Goal: Information Seeking & Learning: Learn about a topic

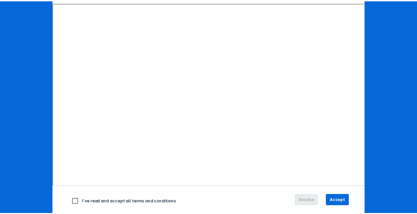
scroll to position [102, 0]
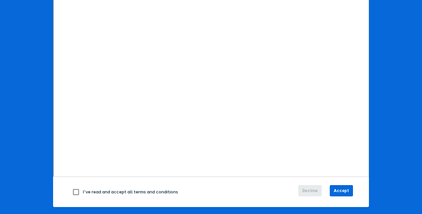
click at [73, 190] on input "checkbox" at bounding box center [76, 192] width 14 height 14
checkbox input "true"
click at [335, 191] on span "Accept" at bounding box center [341, 191] width 15 height 6
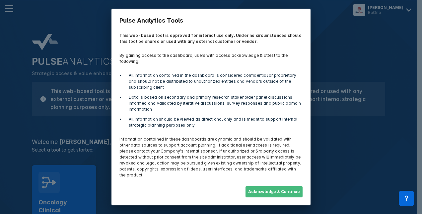
click at [289, 186] on button "Acknowledge & Continue" at bounding box center [274, 191] width 57 height 11
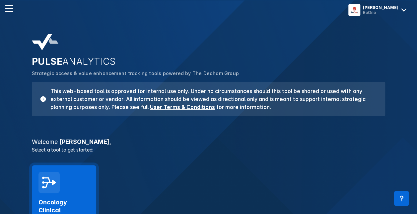
click at [61, 182] on div "Oncology Clinical Pathways Launch Tool" at bounding box center [64, 205] width 64 height 80
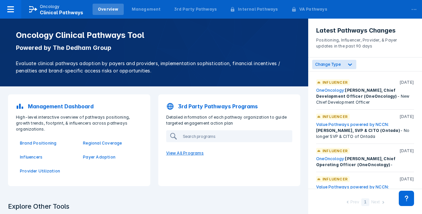
click at [185, 151] on p "View All Programs" at bounding box center [229, 153] width 134 height 14
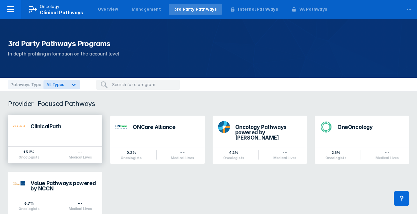
click at [64, 131] on div "ClinicalPath" at bounding box center [64, 127] width 66 height 9
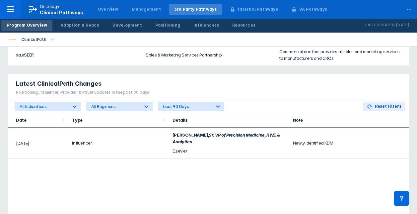
scroll to position [417, 0]
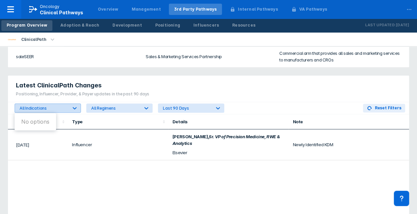
click at [74, 111] on div at bounding box center [75, 108] width 12 height 12
click at [152, 179] on div "Date Type Details Note Jul 2025 Influencer Olaf Lodbrok , Sr. VP of Precision M…" at bounding box center [208, 194] width 401 height 160
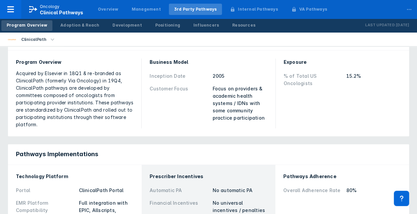
scroll to position [0, 0]
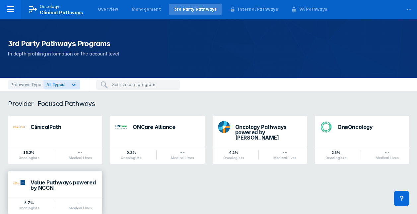
click at [77, 180] on div "Value Pathways powered by NCCN" at bounding box center [64, 185] width 66 height 11
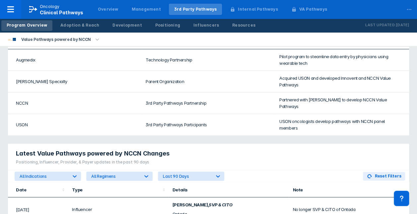
scroll to position [414, 0]
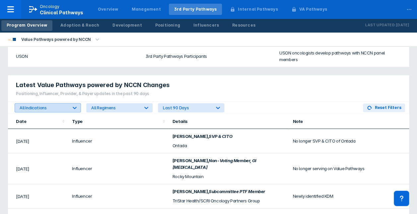
click at [74, 104] on icon at bounding box center [74, 107] width 7 height 7
click at [126, 133] on td "Influencer" at bounding box center [118, 141] width 100 height 24
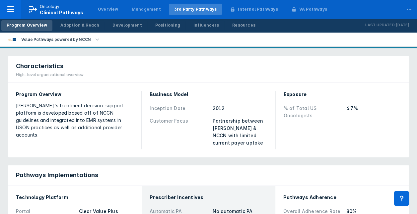
scroll to position [0, 0]
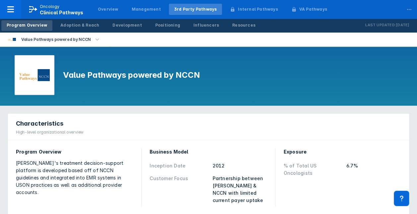
click at [94, 42] on icon "button" at bounding box center [97, 39] width 7 height 7
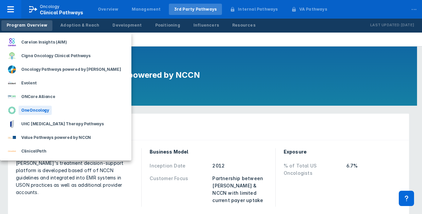
click at [35, 112] on div "OneOncology" at bounding box center [35, 110] width 33 height 9
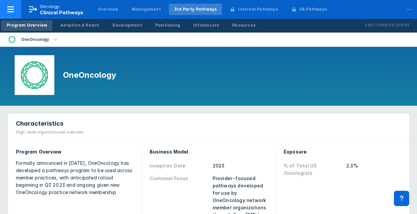
click at [9, 9] on icon at bounding box center [10, 9] width 7 height 6
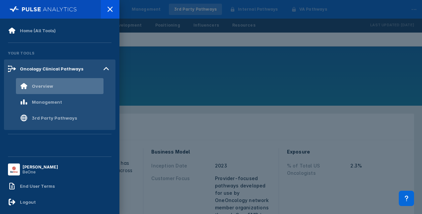
click at [47, 88] on div "Overview" at bounding box center [42, 85] width 21 height 5
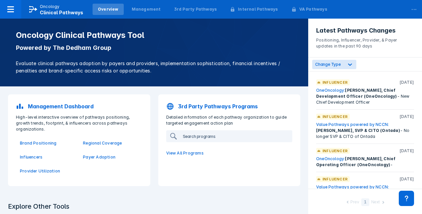
click at [198, 136] on input "search" at bounding box center [236, 136] width 112 height 11
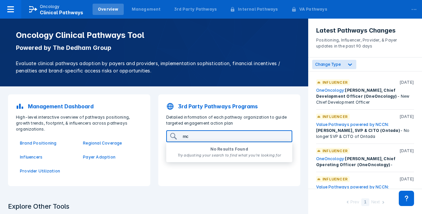
type input "m"
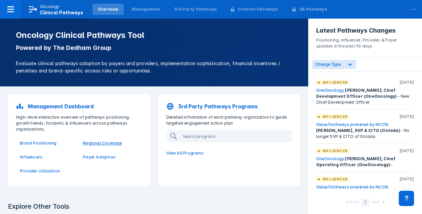
click at [100, 145] on p "Regional Coverage" at bounding box center [110, 143] width 55 height 6
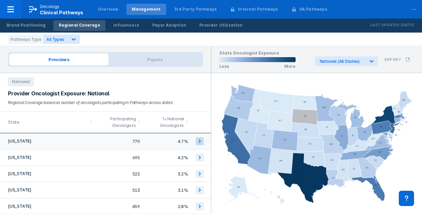
click at [196, 138] on icon at bounding box center [200, 141] width 8 height 8
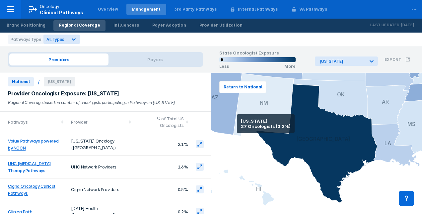
click at [237, 123] on icon at bounding box center [263, 104] width 60 height 63
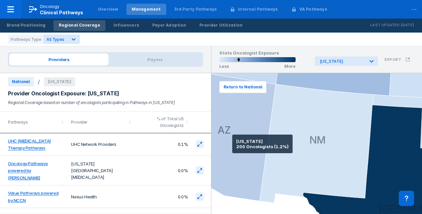
click at [232, 144] on icon at bounding box center [220, 136] width 111 height 130
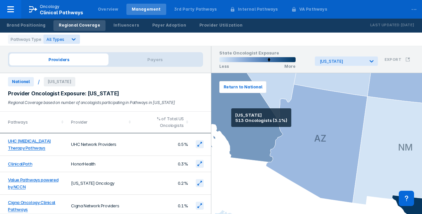
click at [231, 118] on icon at bounding box center [223, 59] width 120 height 205
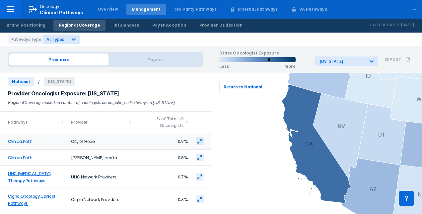
click at [15, 143] on link "ClinicalPath" at bounding box center [20, 141] width 24 height 5
